Goal: Check status: Check status

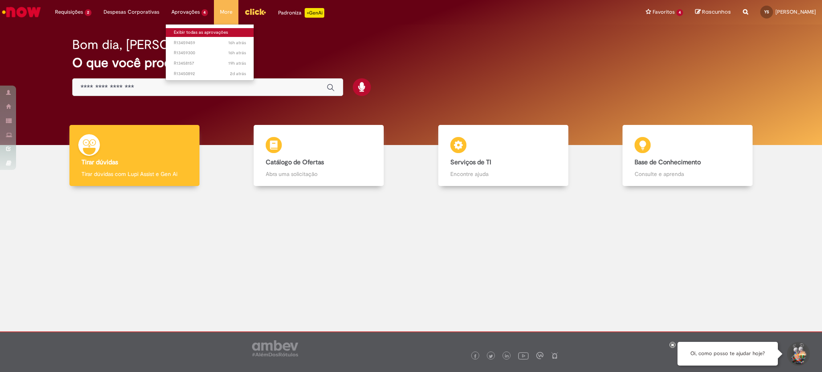
click at [197, 34] on link "Exibir todas as aprovações" at bounding box center [210, 32] width 88 height 9
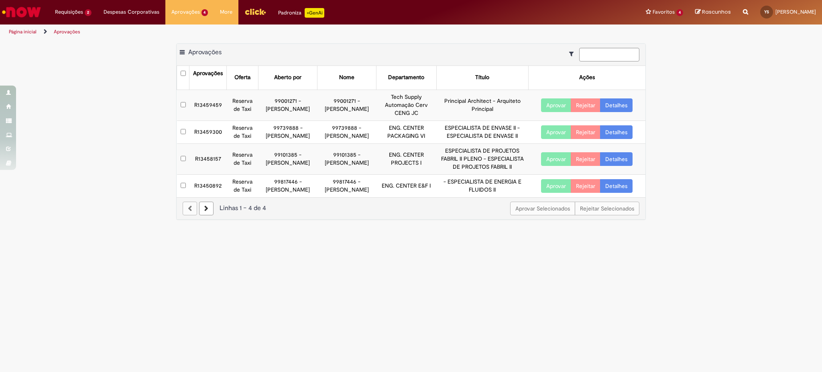
click at [619, 138] on link "Detalhes" at bounding box center [616, 132] width 32 height 14
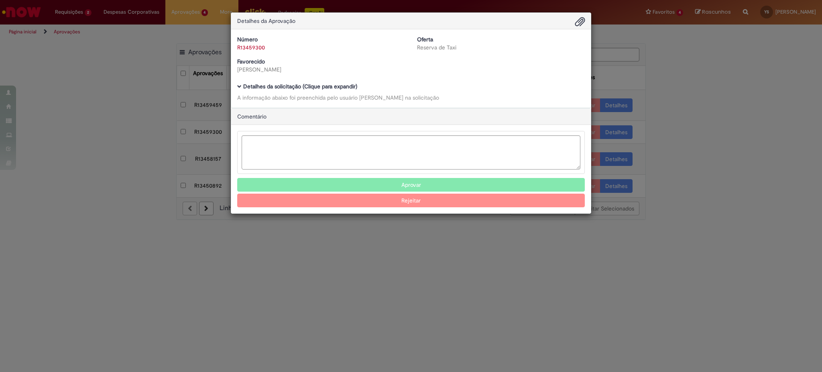
click at [240, 83] on div "Número R13459300 Oferta Reserva de Taxi Favorecido [PERSON_NAME] Baixar arquivo…" at bounding box center [410, 68] width 359 height 78
click at [263, 86] on b "Detalhes da solicitação (Clique para expandir)" at bounding box center [300, 86] width 114 height 7
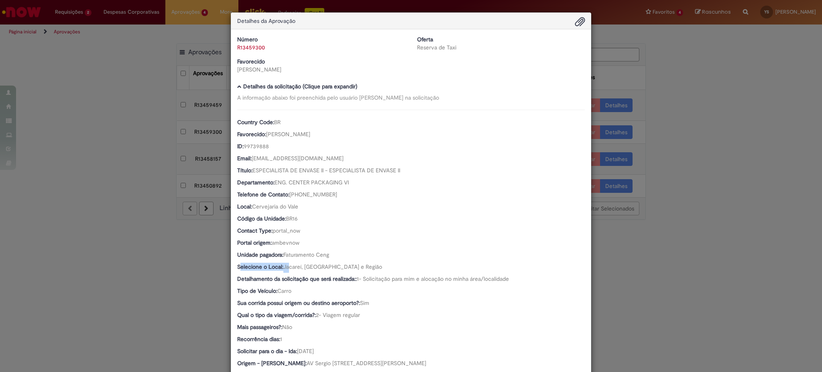
drag, startPoint x: 236, startPoint y: 268, endPoint x: 286, endPoint y: 262, distance: 51.4
click at [286, 262] on div "Country Code: BR Favorecido: [PERSON_NAME] ID: 99739888 Email: [EMAIL_ADDRESS][…" at bounding box center [410, 287] width 347 height 355
click at [287, 269] on span "Jacareí, [GEOGRAPHIC_DATA] e Região" at bounding box center [332, 266] width 99 height 7
drag, startPoint x: 282, startPoint y: 268, endPoint x: 297, endPoint y: 263, distance: 15.1
click at [297, 263] on span "Jacareí, [GEOGRAPHIC_DATA] e Região" at bounding box center [332, 266] width 99 height 7
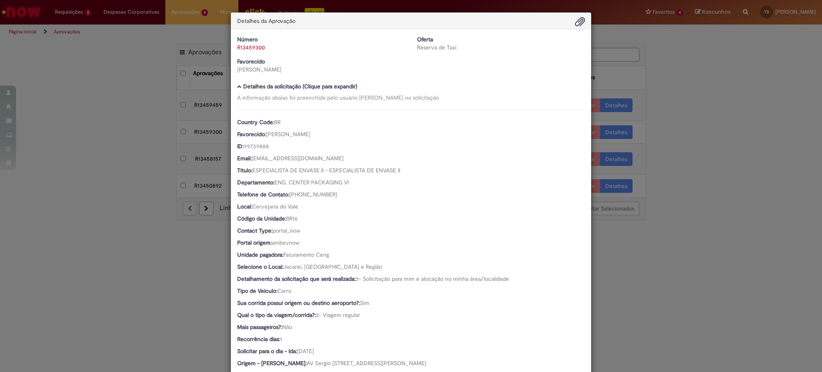
drag, startPoint x: 302, startPoint y: 273, endPoint x: 296, endPoint y: 268, distance: 7.1
click at [303, 272] on div "Selecione o Local: [GEOGRAPHIC_DATA], [GEOGRAPHIC_DATA] e Região" at bounding box center [410, 267] width 347 height 10
drag, startPoint x: 281, startPoint y: 268, endPoint x: 297, endPoint y: 270, distance: 15.8
click at [297, 270] on div "Selecione o Local: [GEOGRAPHIC_DATA], [GEOGRAPHIC_DATA] e Região" at bounding box center [410, 267] width 347 height 10
click at [120, 150] on div "Detalhes da Aprovação Número R13459300 Oferta Reserva de Taxi Favorecido [PERSO…" at bounding box center [411, 186] width 822 height 372
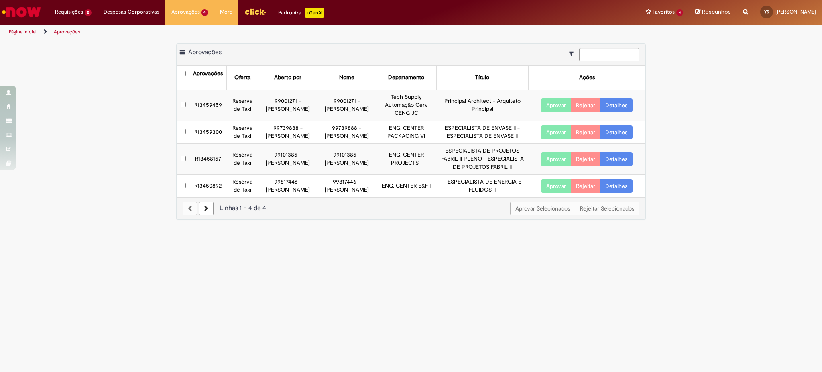
click at [613, 107] on link "Detalhes" at bounding box center [616, 105] width 32 height 14
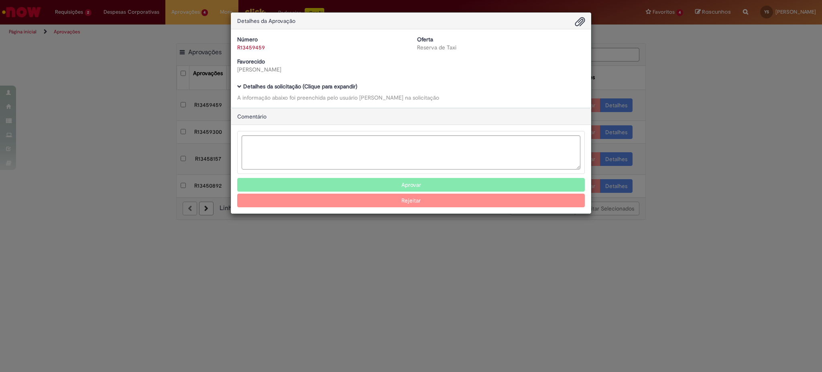
click at [340, 89] on b "Detalhes da solicitação (Clique para expandir)" at bounding box center [300, 86] width 114 height 7
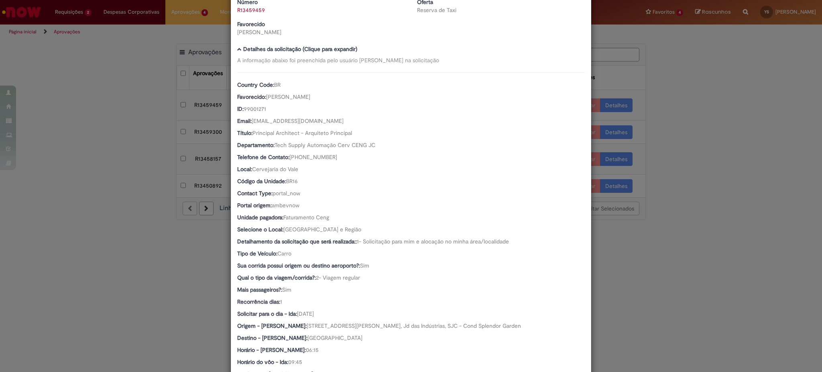
scroll to position [53, 0]
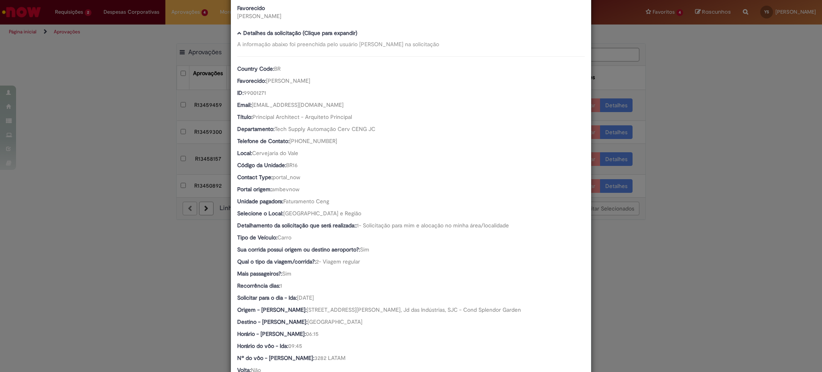
click at [15, 163] on div "Detalhes da Aprovação Número R13459459 Oferta Reserva de Taxi Favorecido [PERSO…" at bounding box center [411, 186] width 822 height 372
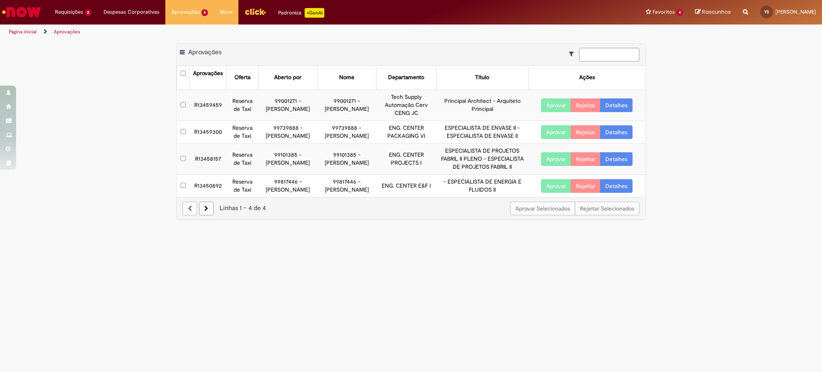
scroll to position [53, 0]
click at [613, 193] on link "Detalhes" at bounding box center [616, 186] width 32 height 14
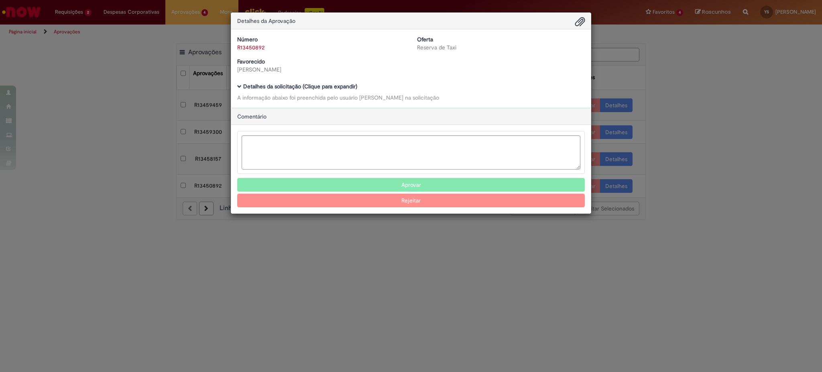
click at [290, 89] on b "Detalhes da solicitação (Clique para expandir)" at bounding box center [300, 86] width 114 height 7
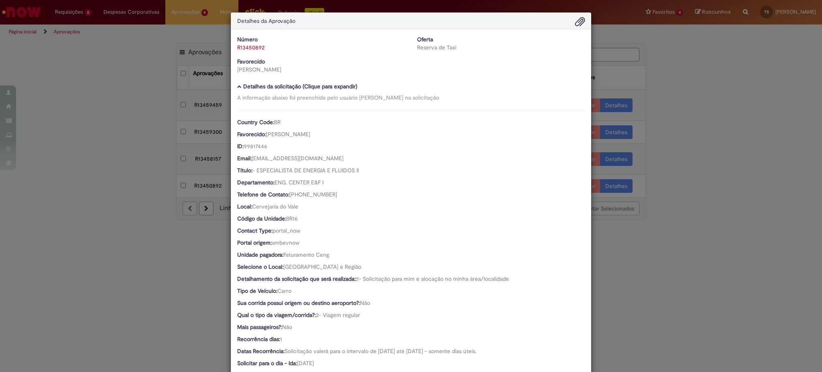
scroll to position [53, 0]
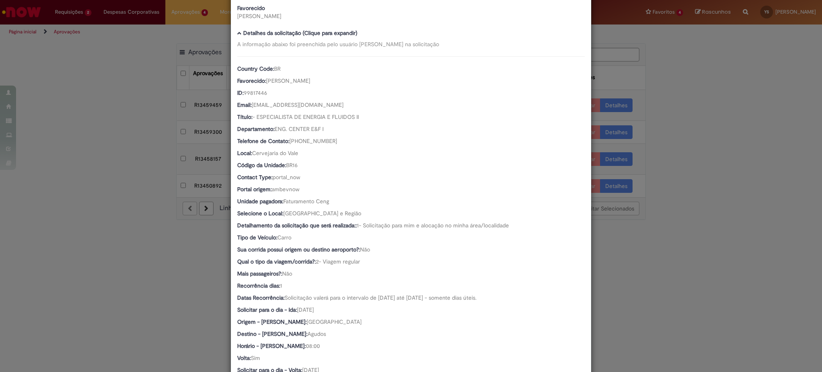
click at [105, 223] on div "Detalhes da Aprovação Número R13450892 Oferta Reserva de Taxi Favorecido [PERSO…" at bounding box center [411, 186] width 822 height 372
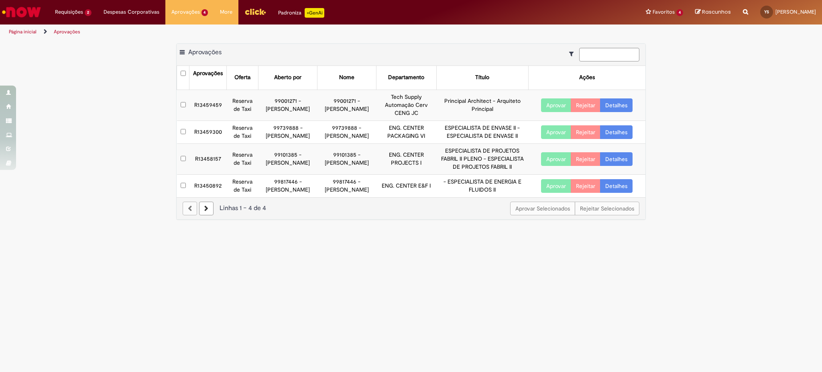
click at [615, 164] on link "Detalhes" at bounding box center [616, 159] width 32 height 14
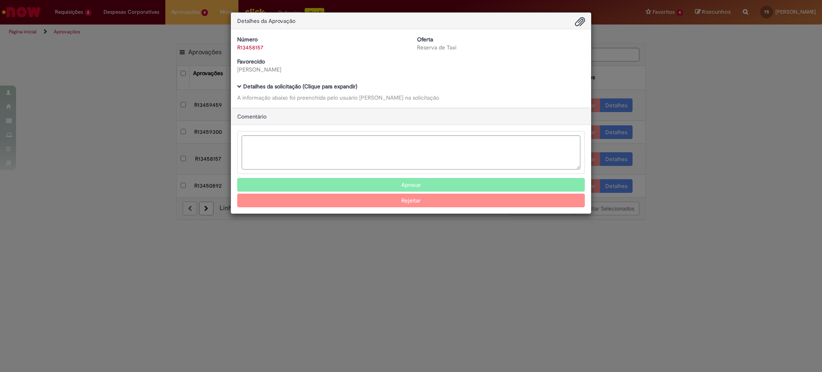
click at [269, 85] on b "Detalhes da solicitação (Clique para expandir)" at bounding box center [300, 86] width 114 height 7
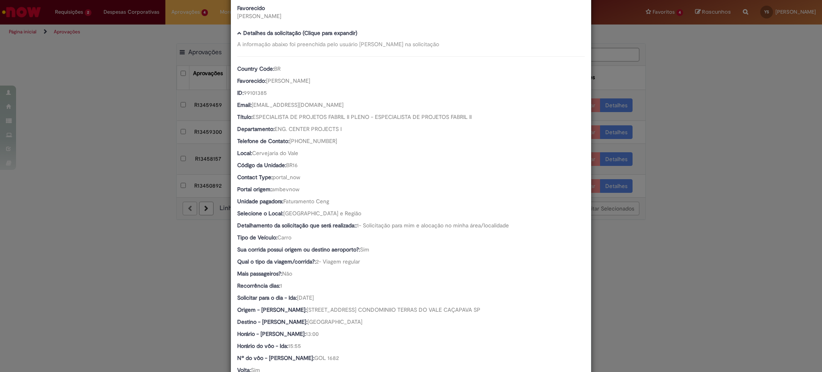
click at [56, 198] on div "Detalhes da Aprovação Número R13458157 Oferta Reserva de Taxi Favorecido [PERSO…" at bounding box center [411, 186] width 822 height 372
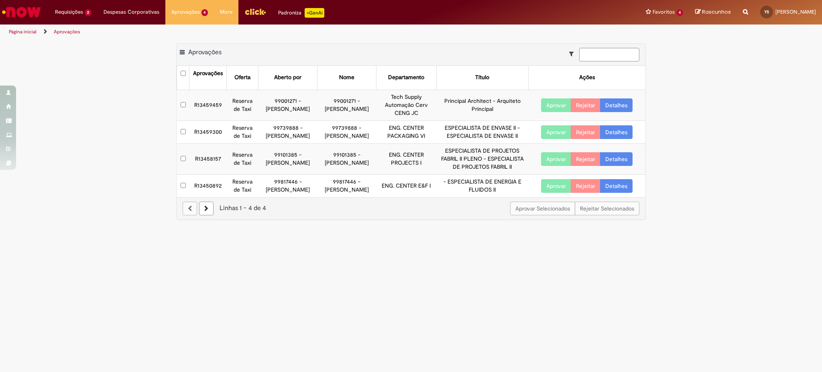
click at [615, 193] on link "Detalhes" at bounding box center [616, 186] width 32 height 14
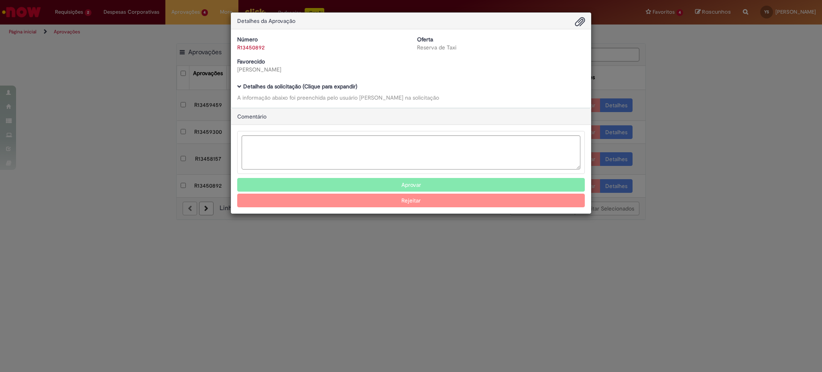
click at [242, 91] on div "Detalhes da solicitação (Clique para expandir) A informação abaixo foi preenchi…" at bounding box center [410, 92] width 347 height 18
click at [242, 87] on h5 "Detalhes da solicitação (Clique para expandir)" at bounding box center [410, 86] width 347 height 6
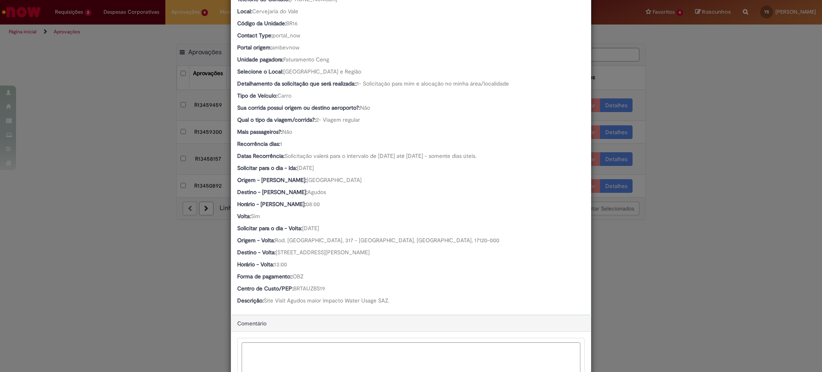
scroll to position [214, 0]
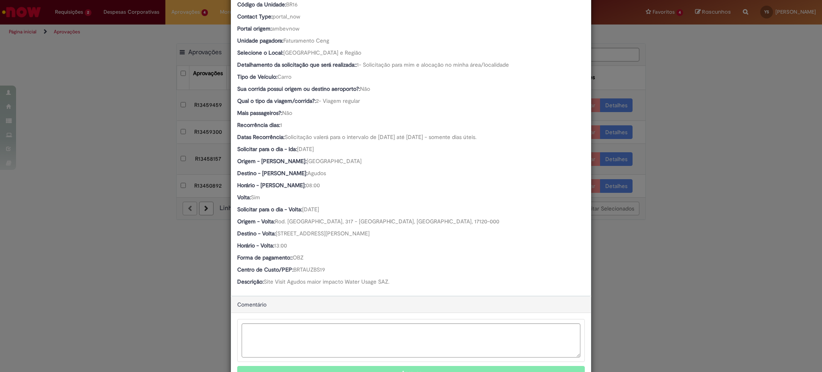
click at [137, 141] on div "Detalhes da Aprovação Número R13450892 Oferta Reserva de Taxi Favorecido [PERSO…" at bounding box center [411, 186] width 822 height 372
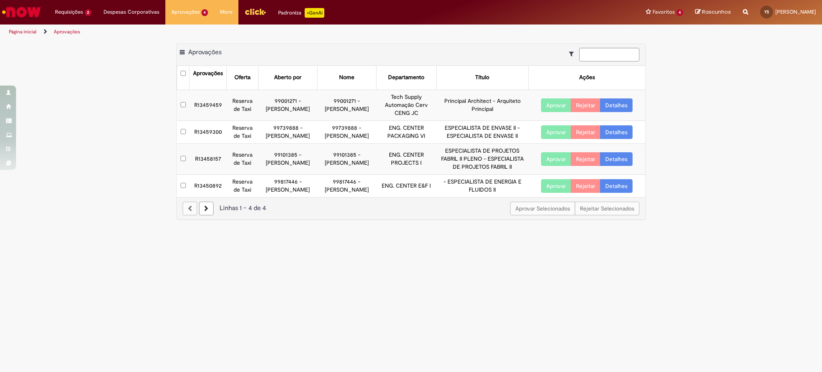
scroll to position [213, 0]
